Goal: Task Accomplishment & Management: Manage account settings

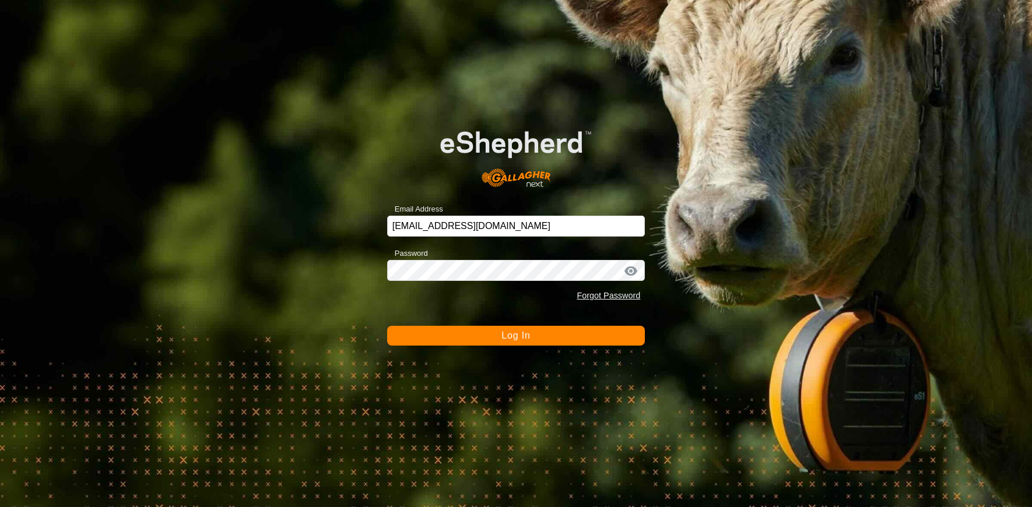
click at [459, 339] on button "Log In" at bounding box center [516, 336] width 258 height 20
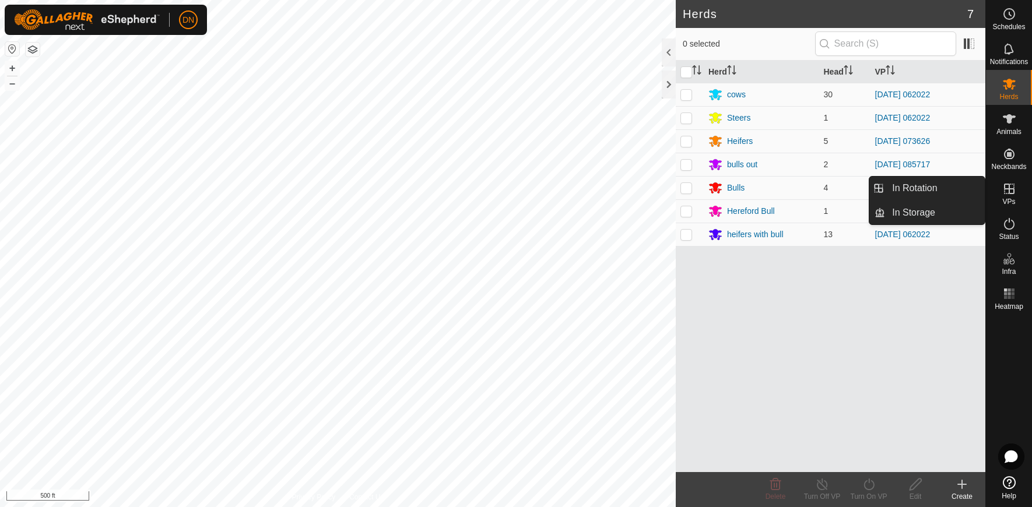
click at [1008, 188] on icon at bounding box center [1009, 189] width 10 height 10
click at [1011, 189] on icon at bounding box center [1009, 189] width 10 height 10
click at [943, 188] on link "In Rotation" at bounding box center [935, 188] width 100 height 23
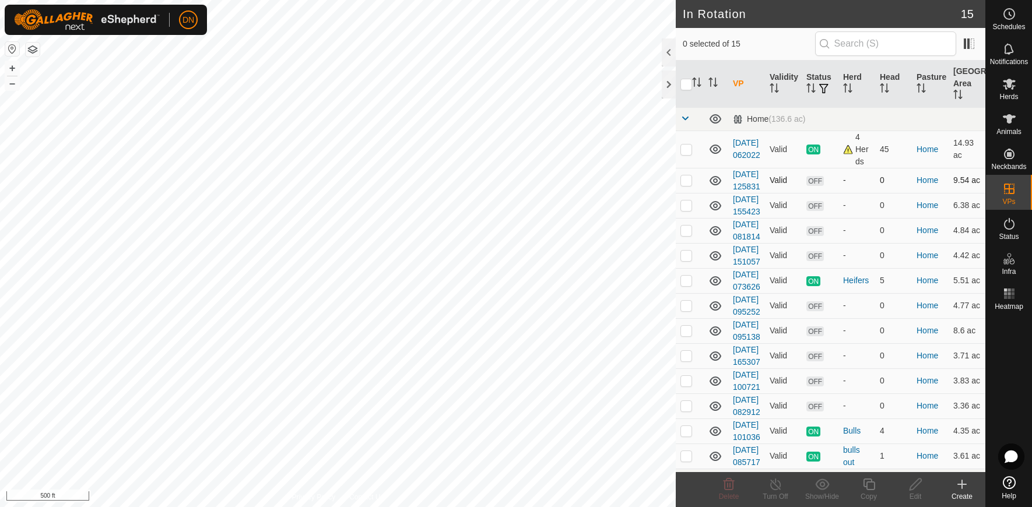
click at [716, 188] on icon at bounding box center [715, 181] width 14 height 14
click at [714, 210] on icon at bounding box center [716, 205] width 12 height 9
click at [708, 243] on td at bounding box center [716, 230] width 24 height 25
click at [714, 263] on icon at bounding box center [715, 256] width 14 height 14
click at [718, 238] on icon at bounding box center [715, 231] width 14 height 14
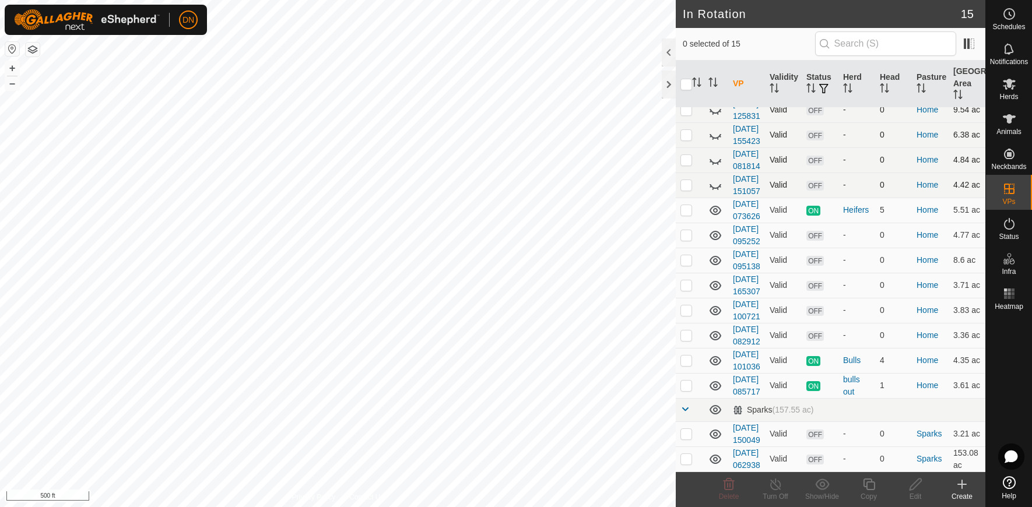
scroll to position [175, 0]
click at [714, 240] on icon at bounding box center [716, 235] width 12 height 9
click at [713, 268] on icon at bounding box center [715, 261] width 14 height 14
click at [717, 290] on icon at bounding box center [716, 285] width 12 height 9
click at [714, 315] on icon at bounding box center [716, 310] width 12 height 9
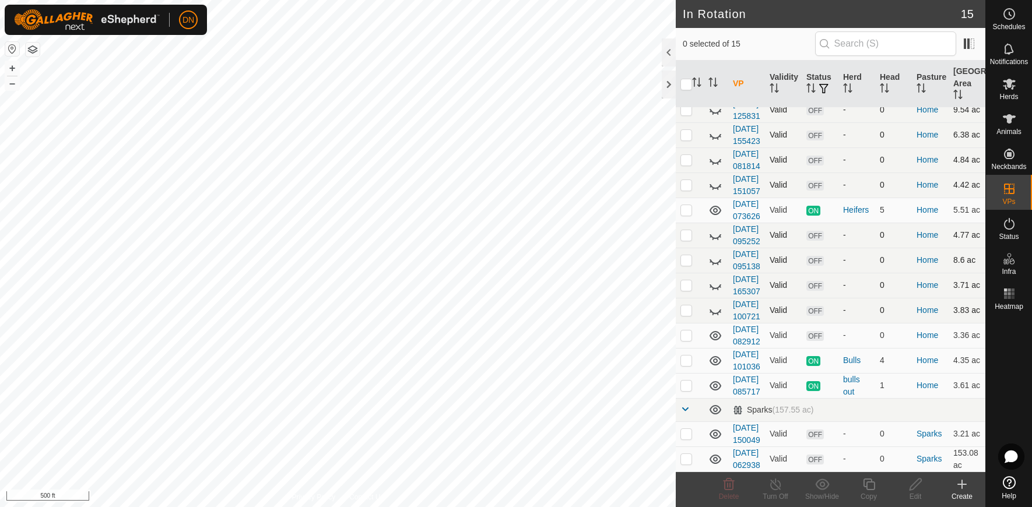
scroll to position [426, 0]
